Goal: Task Accomplishment & Management: Use online tool/utility

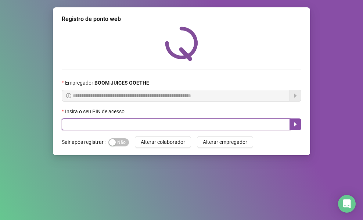
click at [73, 122] on input "text" at bounding box center [176, 124] width 228 height 12
type input "****"
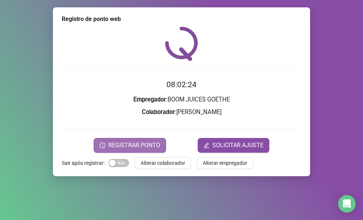
click at [136, 143] on span "REGISTRAR PONTO" at bounding box center [134, 145] width 52 height 9
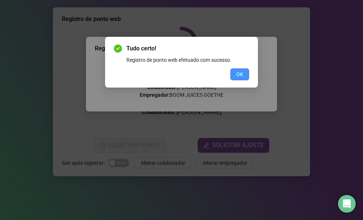
click at [238, 73] on span "OK" at bounding box center [239, 74] width 7 height 8
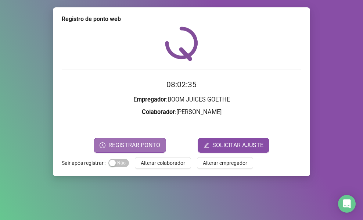
click at [152, 138] on button "REGISTRAR PONTO" at bounding box center [130, 145] width 72 height 15
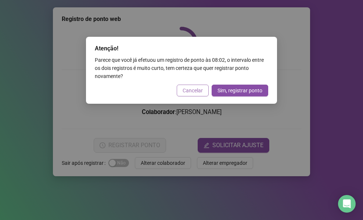
click at [194, 88] on span "Cancelar" at bounding box center [193, 90] width 20 height 8
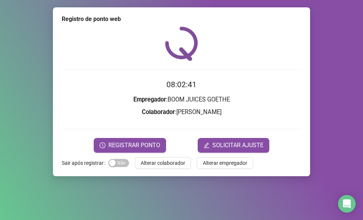
click at [158, 144] on span "REGISTRAR PONTO" at bounding box center [134, 145] width 52 height 9
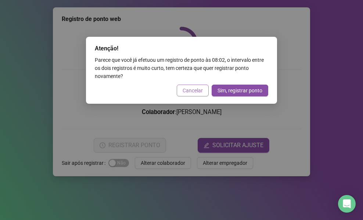
click at [189, 93] on span "Cancelar" at bounding box center [193, 90] width 20 height 8
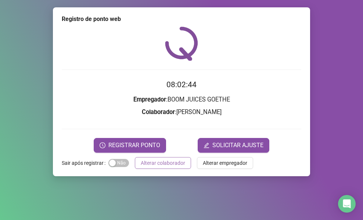
click at [150, 165] on span "Alterar colaborador" at bounding box center [163, 163] width 44 height 8
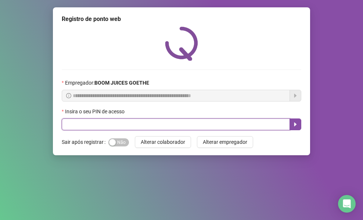
click at [146, 128] on input "text" at bounding box center [176, 124] width 228 height 12
type input "****"
click at [293, 123] on icon "caret-right" at bounding box center [296, 124] width 6 height 6
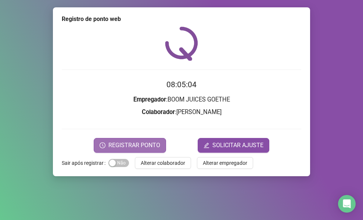
click at [134, 141] on span "REGISTRAR PONTO" at bounding box center [134, 145] width 52 height 9
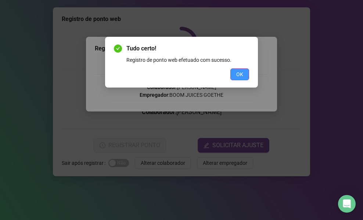
click at [236, 73] on button "OK" at bounding box center [239, 74] width 19 height 12
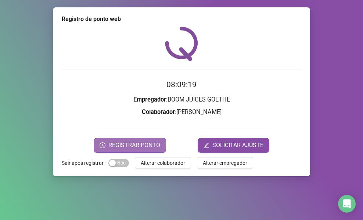
click at [150, 147] on span "REGISTRAR PONTO" at bounding box center [134, 145] width 52 height 9
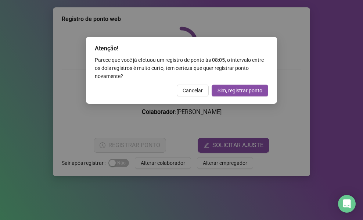
click at [196, 97] on div "Atenção! Parece que você já efetuou um registro de ponto às 08:05 , o intervalo…" at bounding box center [181, 70] width 191 height 67
click at [197, 95] on button "Cancelar" at bounding box center [193, 91] width 32 height 12
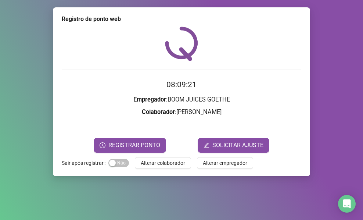
drag, startPoint x: 177, startPoint y: 157, endPoint x: 162, endPoint y: 174, distance: 22.2
click at [176, 158] on button "Alterar colaborador" at bounding box center [163, 163] width 56 height 12
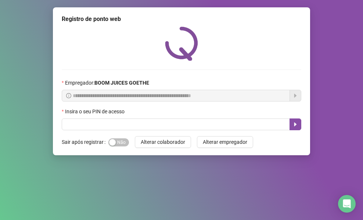
drag, startPoint x: 123, startPoint y: 219, endPoint x: 96, endPoint y: 212, distance: 27.4
click at [80, 205] on div "**********" at bounding box center [181, 110] width 363 height 220
